Goal: Entertainment & Leisure: Consume media (video, audio)

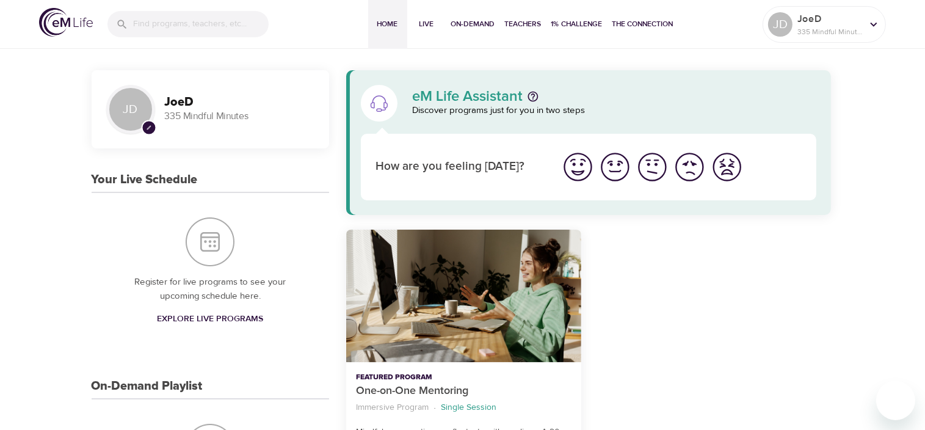
click at [176, 105] on h3 "JoeD" at bounding box center [240, 102] width 150 height 14
click at [138, 102] on div "JD" at bounding box center [130, 109] width 49 height 49
click at [201, 28] on input "search" at bounding box center [201, 25] width 134 height 26
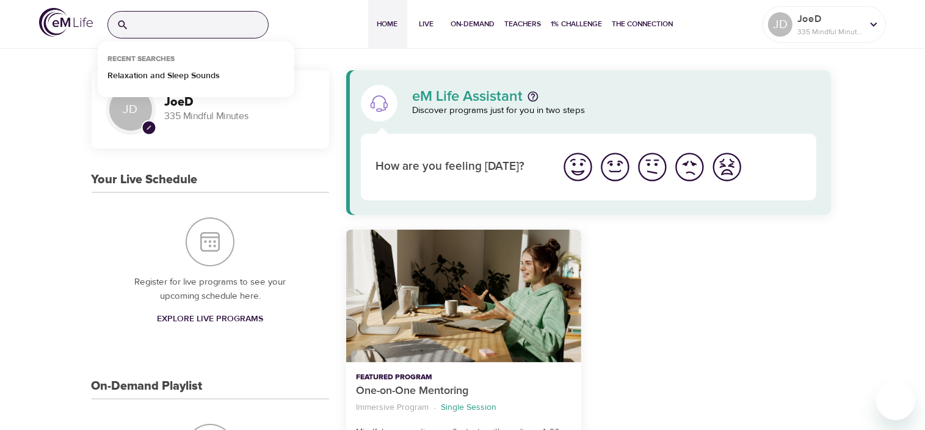
click at [145, 67] on div "Recent Searches" at bounding box center [141, 61] width 87 height 15
click at [140, 73] on p "Relaxation and Sleep Sounds" at bounding box center [163, 79] width 112 height 18
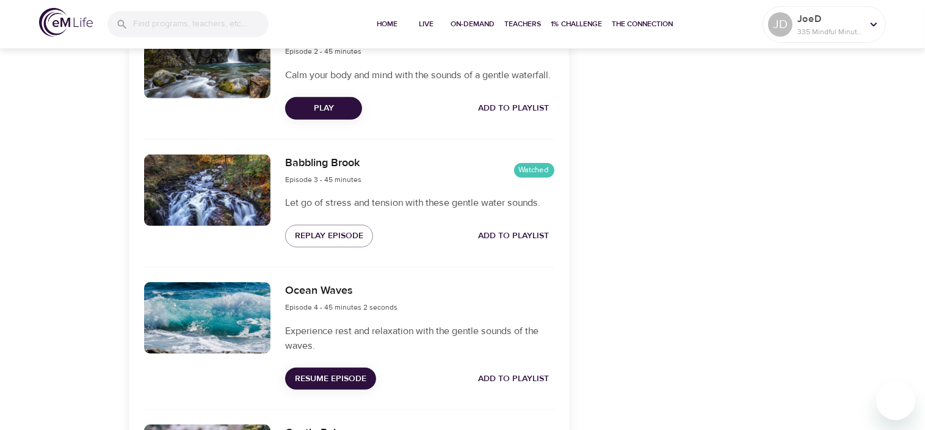
scroll to position [816, 0]
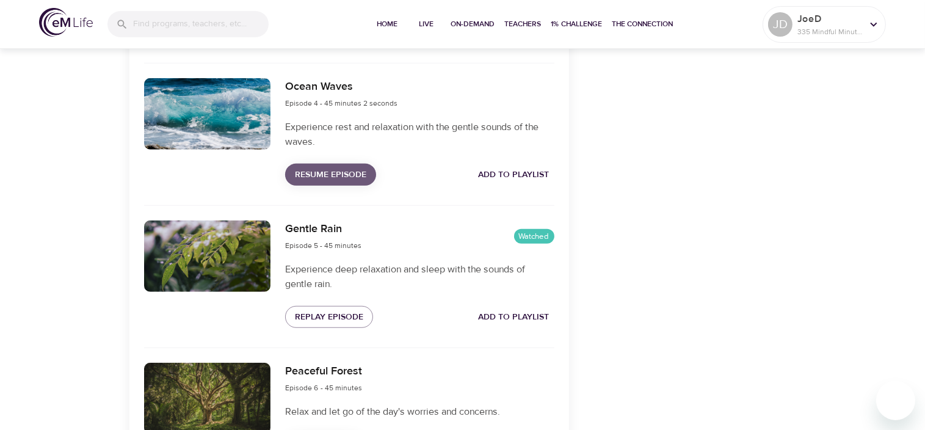
click at [322, 182] on span "Resume Episode" at bounding box center [330, 174] width 71 height 15
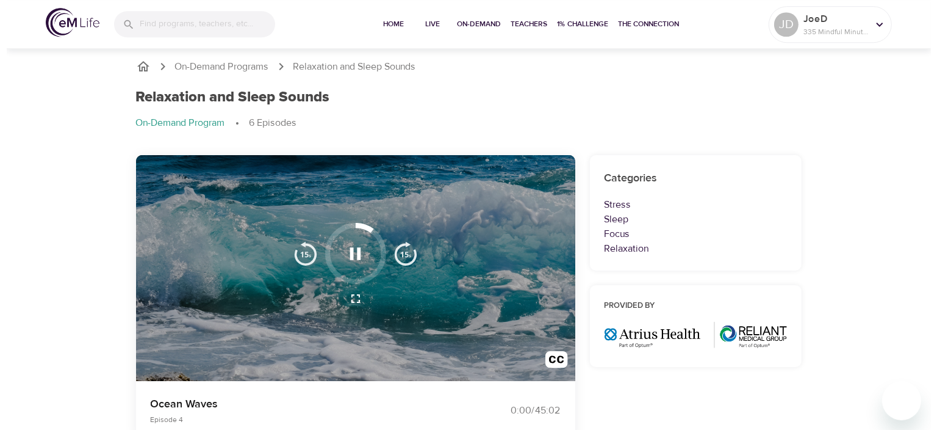
scroll to position [0, 0]
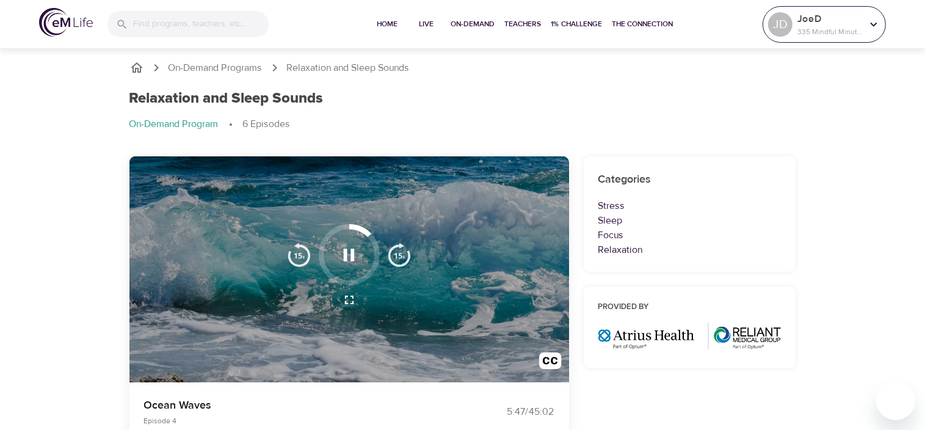
click at [784, 20] on div "JD" at bounding box center [780, 24] width 24 height 24
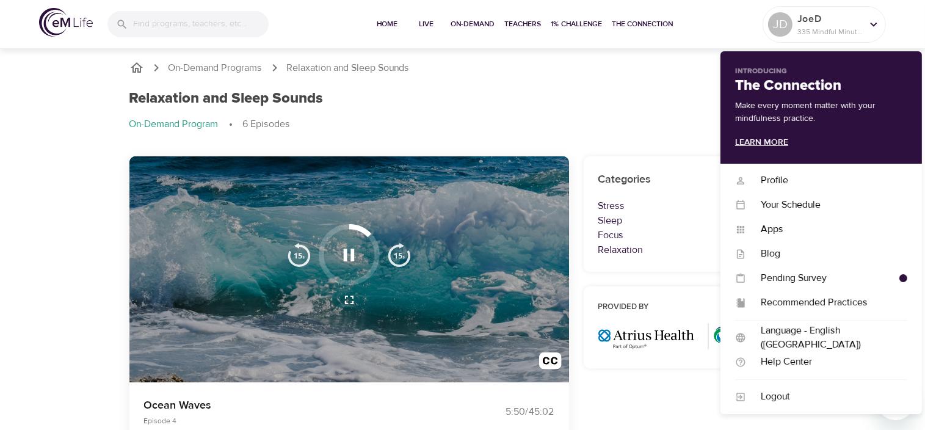
click at [761, 144] on link "Learn More" at bounding box center [761, 142] width 53 height 11
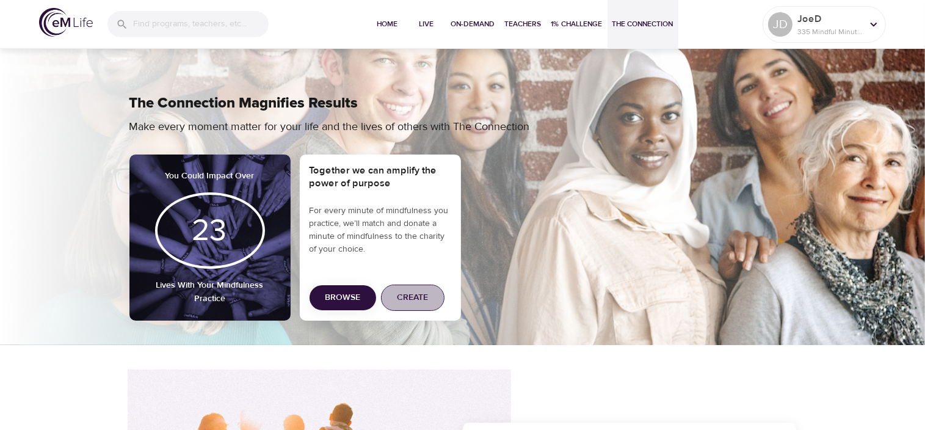
click at [414, 298] on span "Create" at bounding box center [412, 297] width 31 height 15
